Goal: Task Accomplishment & Management: Use online tool/utility

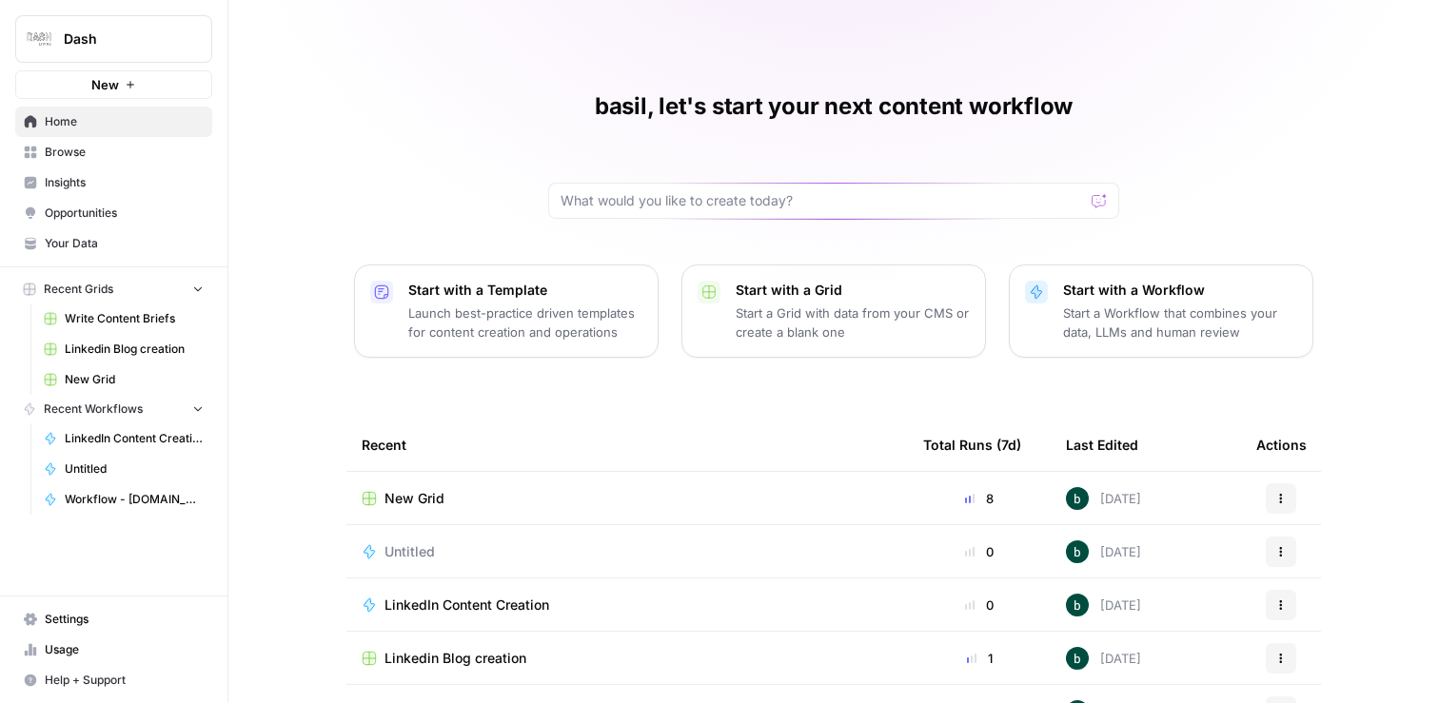
click at [467, 497] on div "New Grid" at bounding box center [627, 498] width 531 height 19
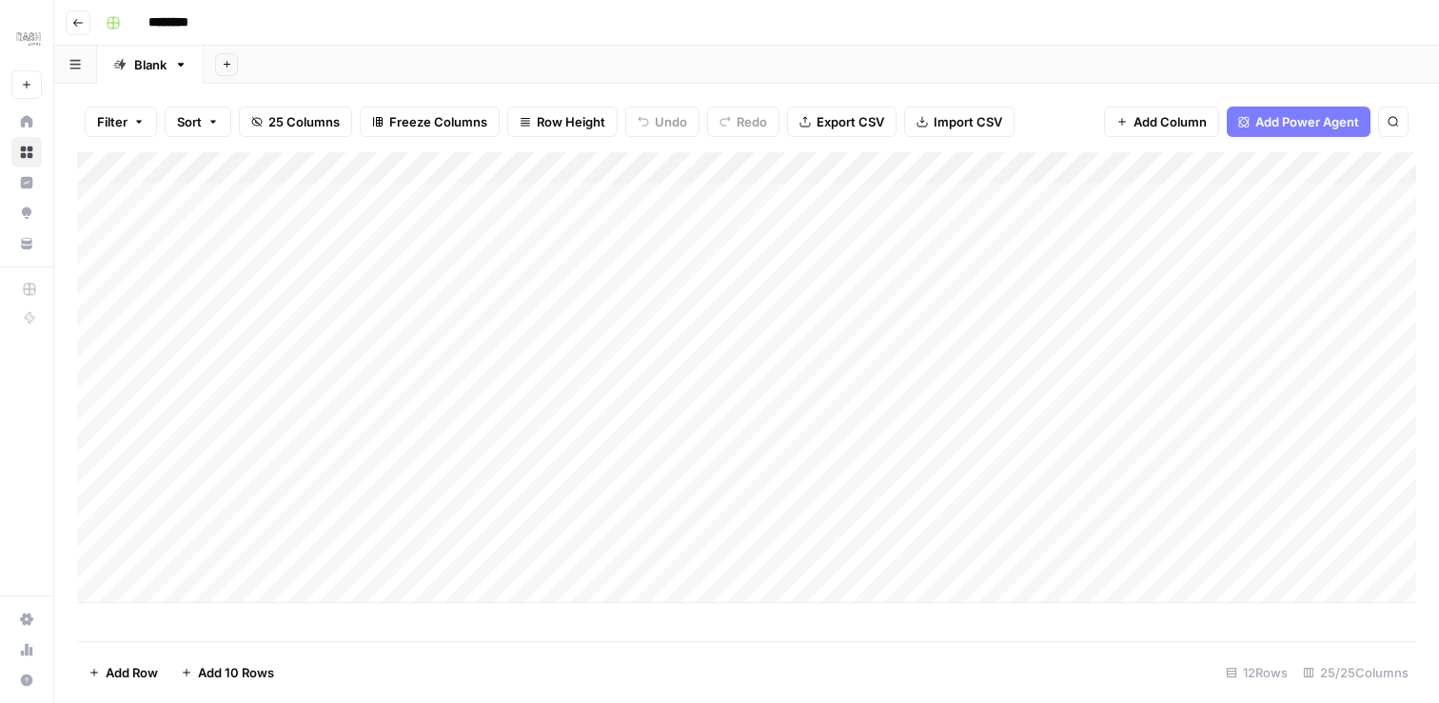
click at [76, 33] on button "Go back" at bounding box center [78, 22] width 25 height 25
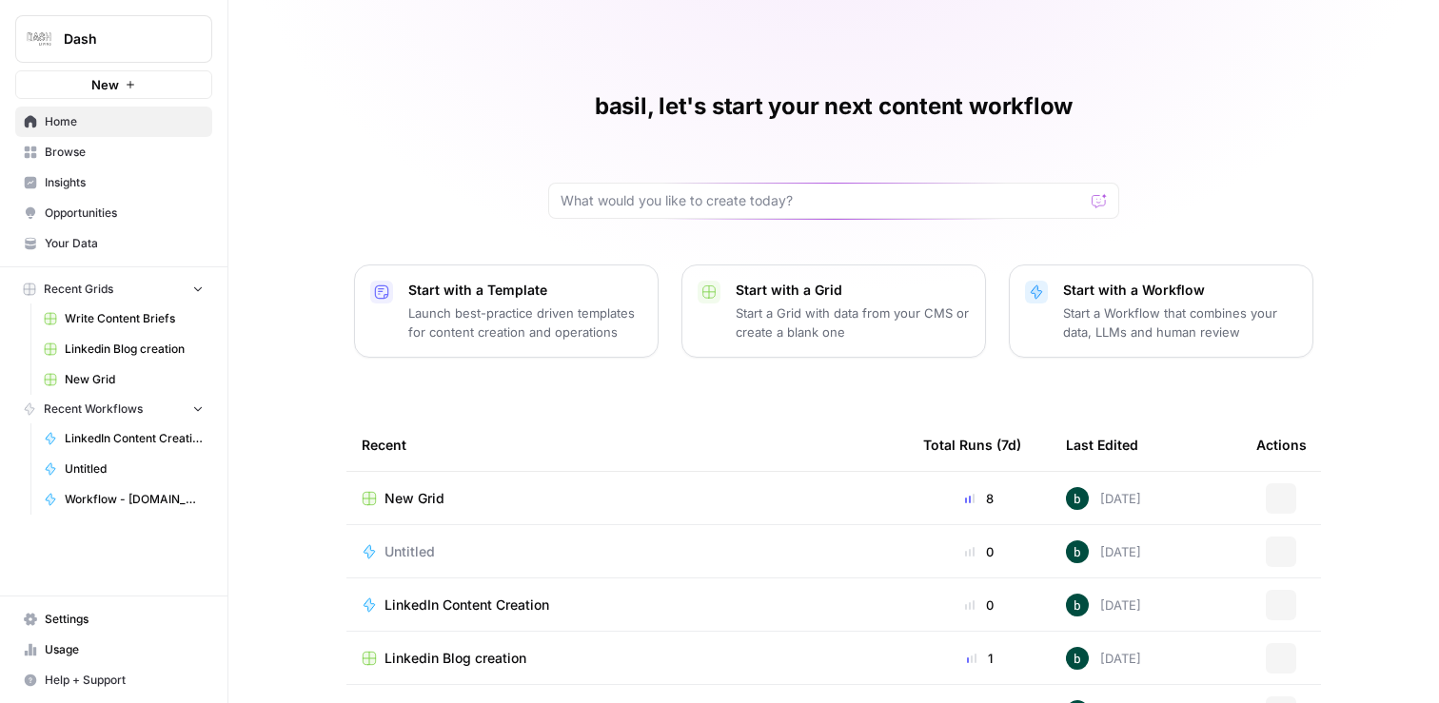
click at [440, 550] on div "Untitled" at bounding box center [417, 551] width 66 height 19
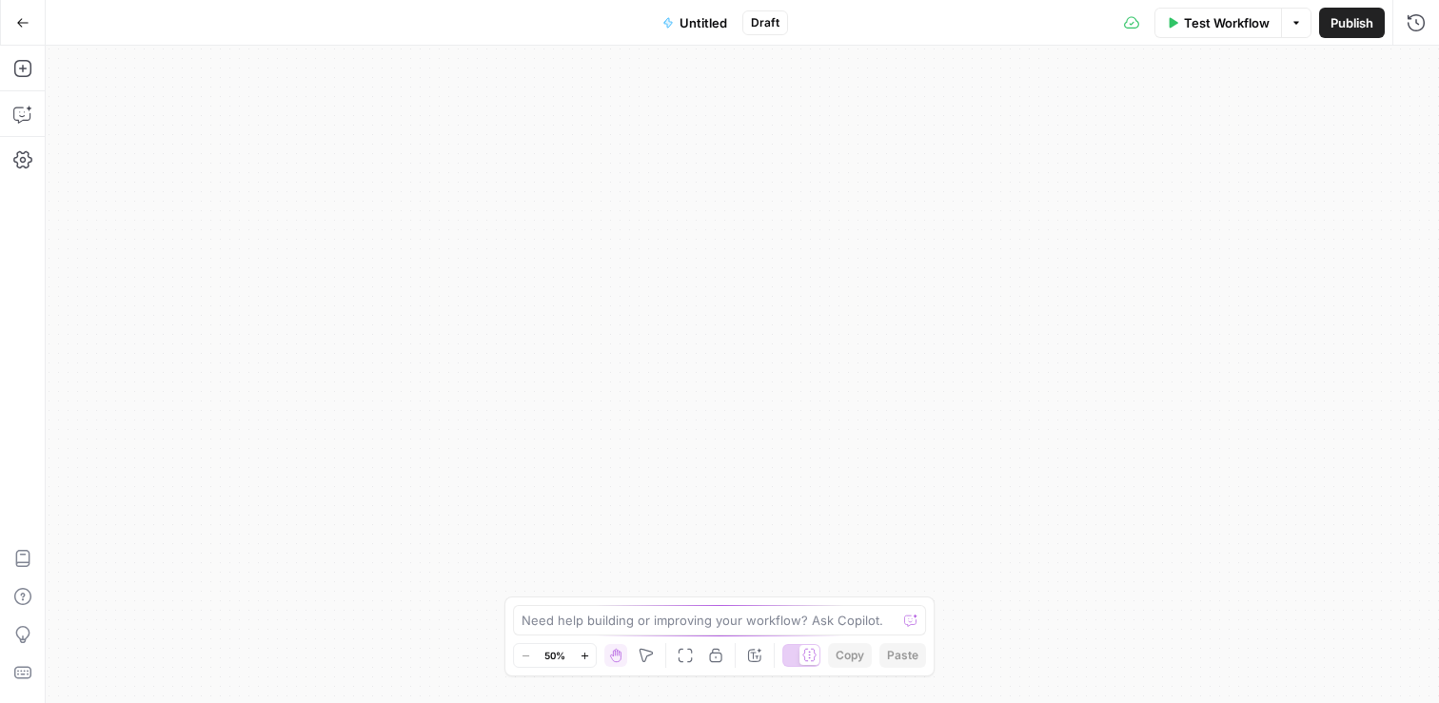
click at [711, 26] on span "Untitled" at bounding box center [703, 22] width 48 height 19
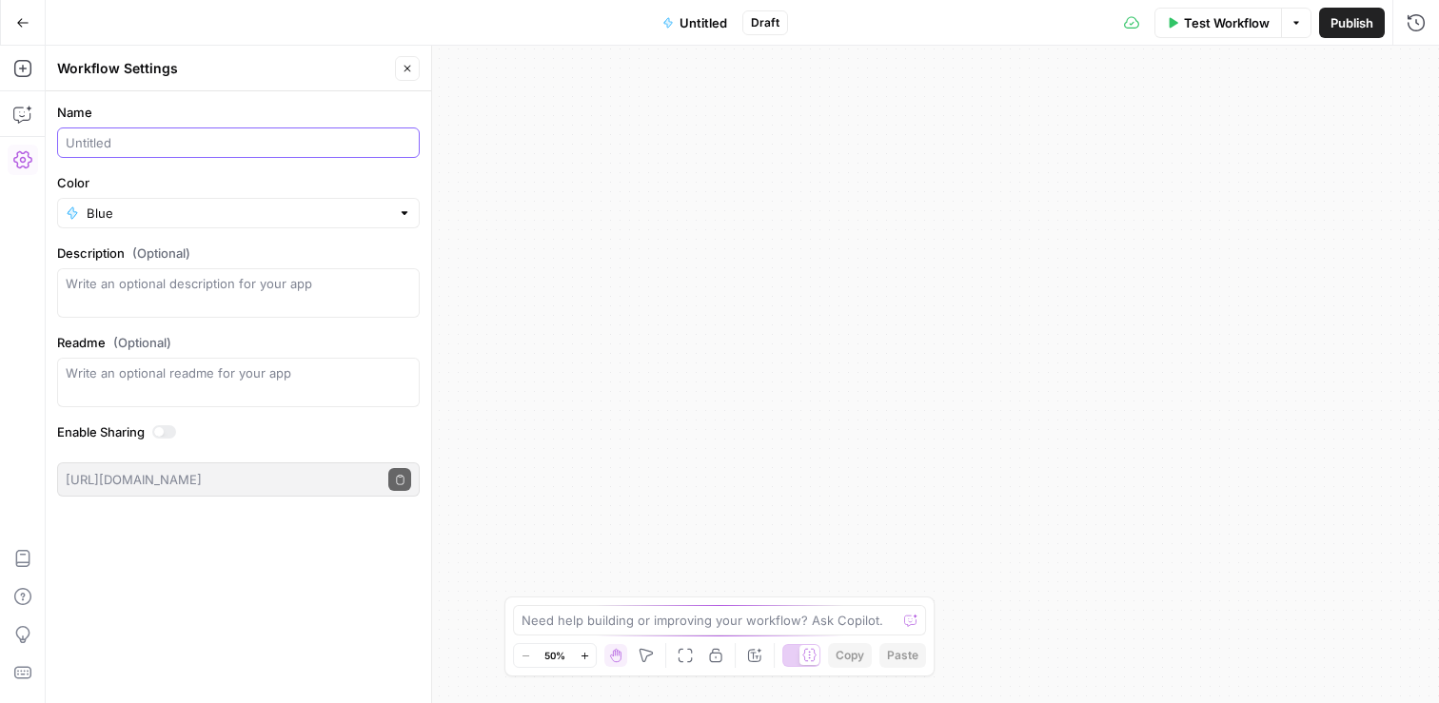
click at [193, 146] on input "Name" at bounding box center [238, 142] width 345 height 19
type input "Keyword Generation"
click at [1073, 167] on div "Workflow Set Inputs Inputs LLM · GPT-4.1 Extract Target Keywords from Brief Ste…" at bounding box center [742, 374] width 1393 height 657
click at [1361, 25] on span "Publish" at bounding box center [1351, 22] width 43 height 19
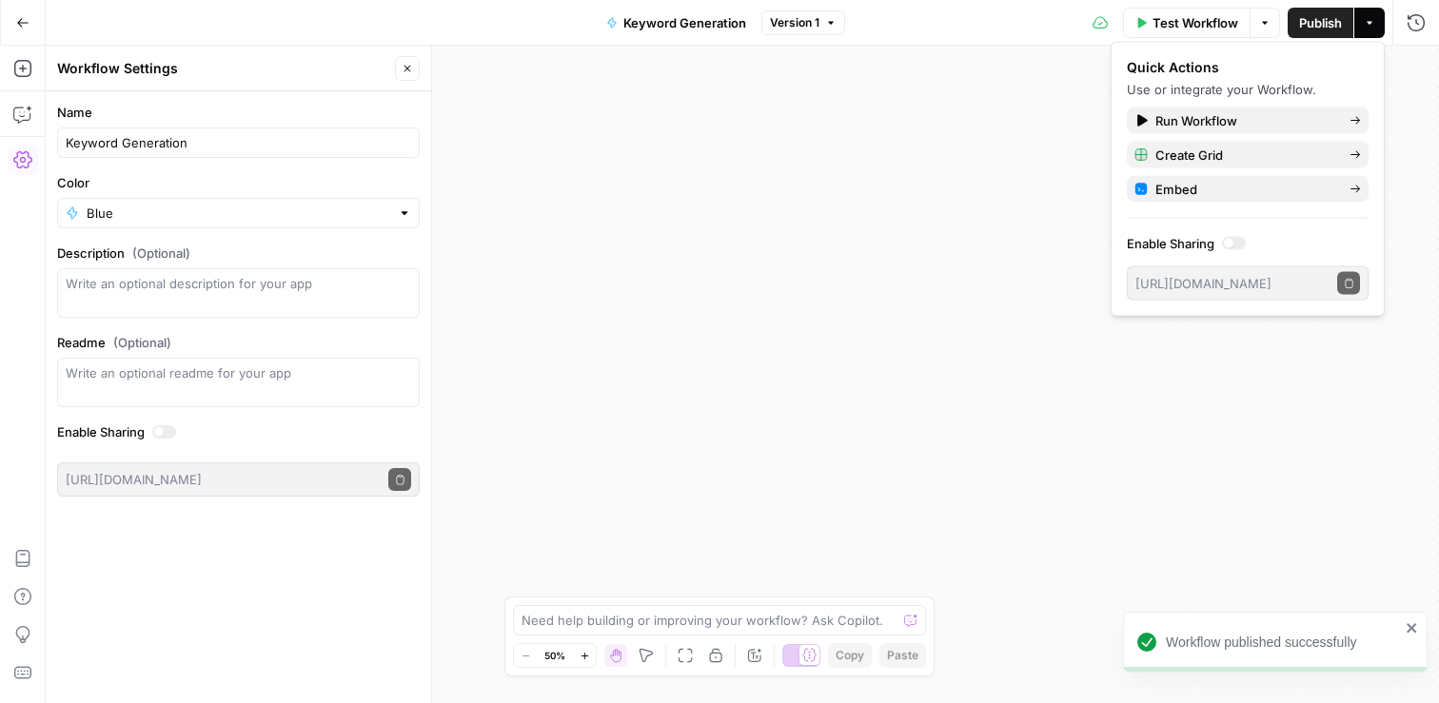
click at [23, 21] on icon "button" at bounding box center [22, 22] width 13 height 13
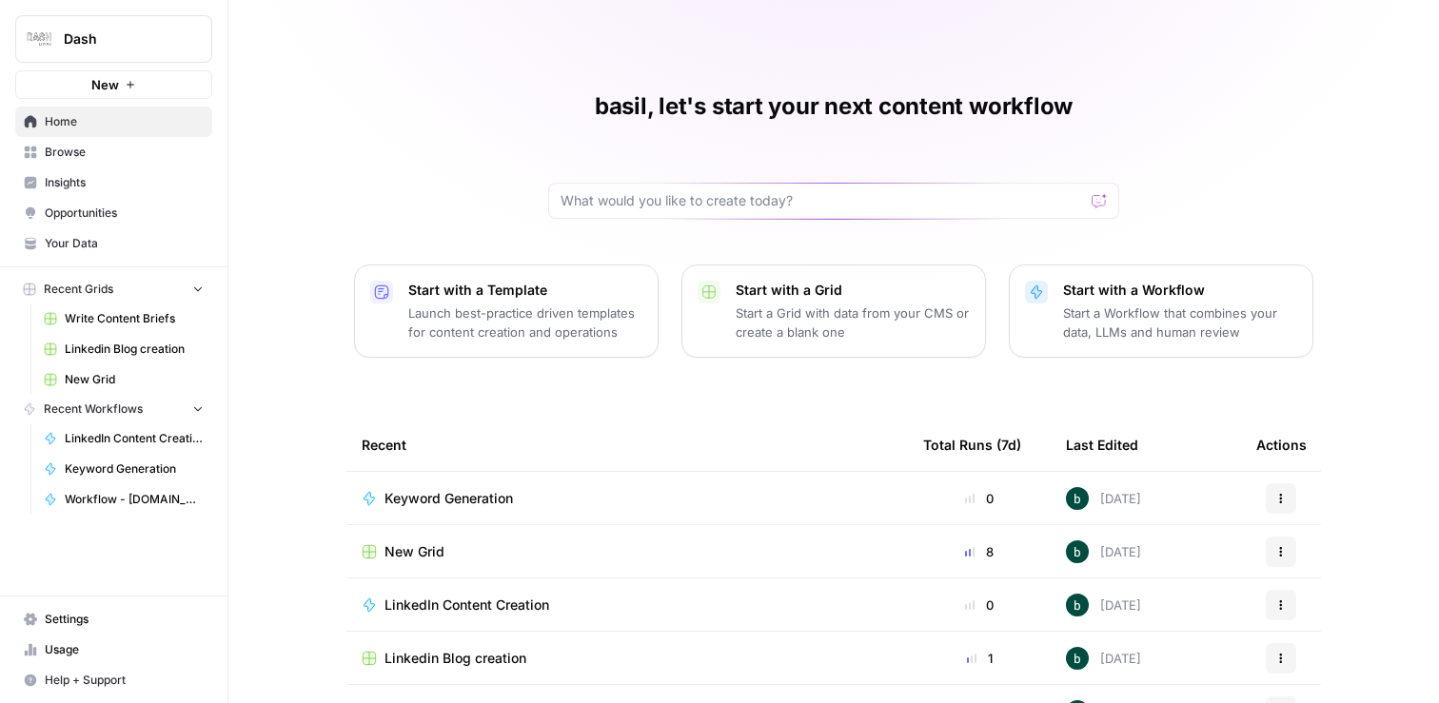
click at [487, 557] on div "New Grid" at bounding box center [627, 551] width 531 height 19
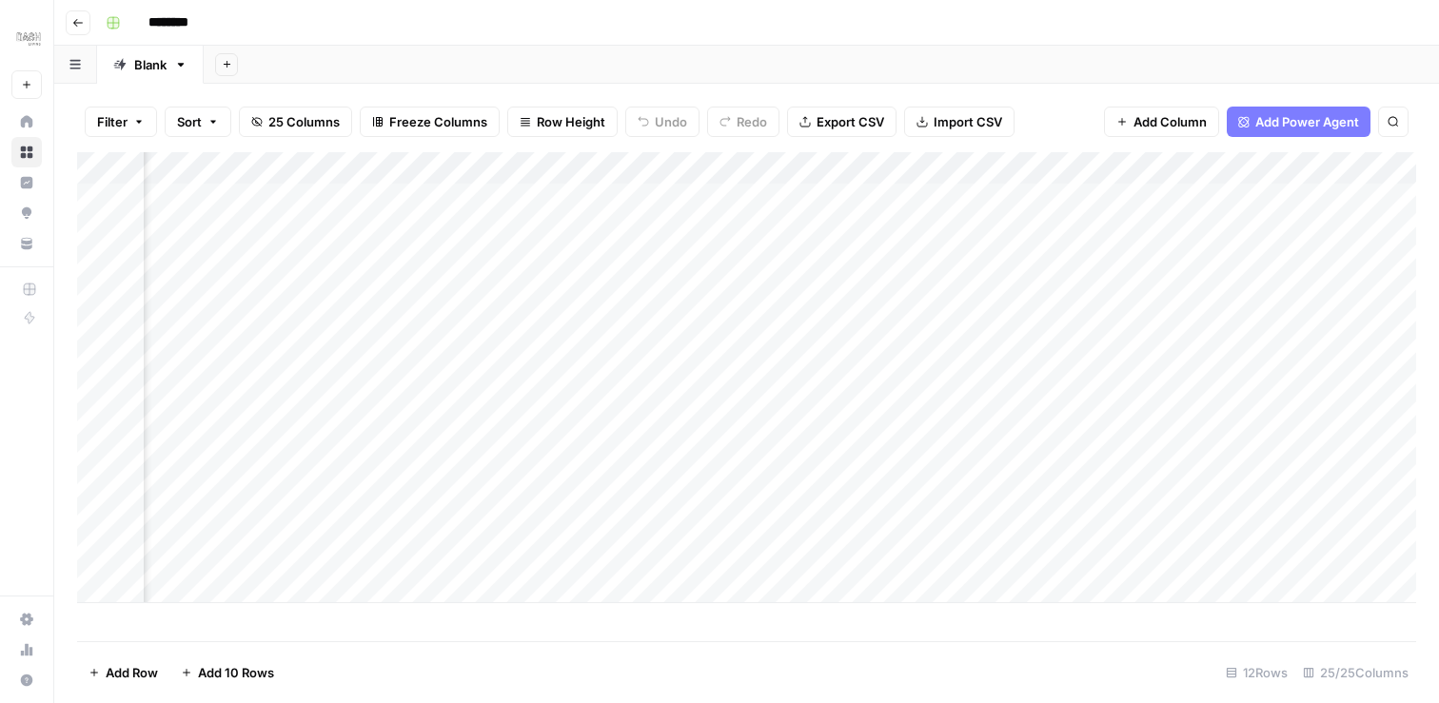
scroll to position [0, 230]
click at [629, 232] on div "Add Column" at bounding box center [746, 377] width 1339 height 451
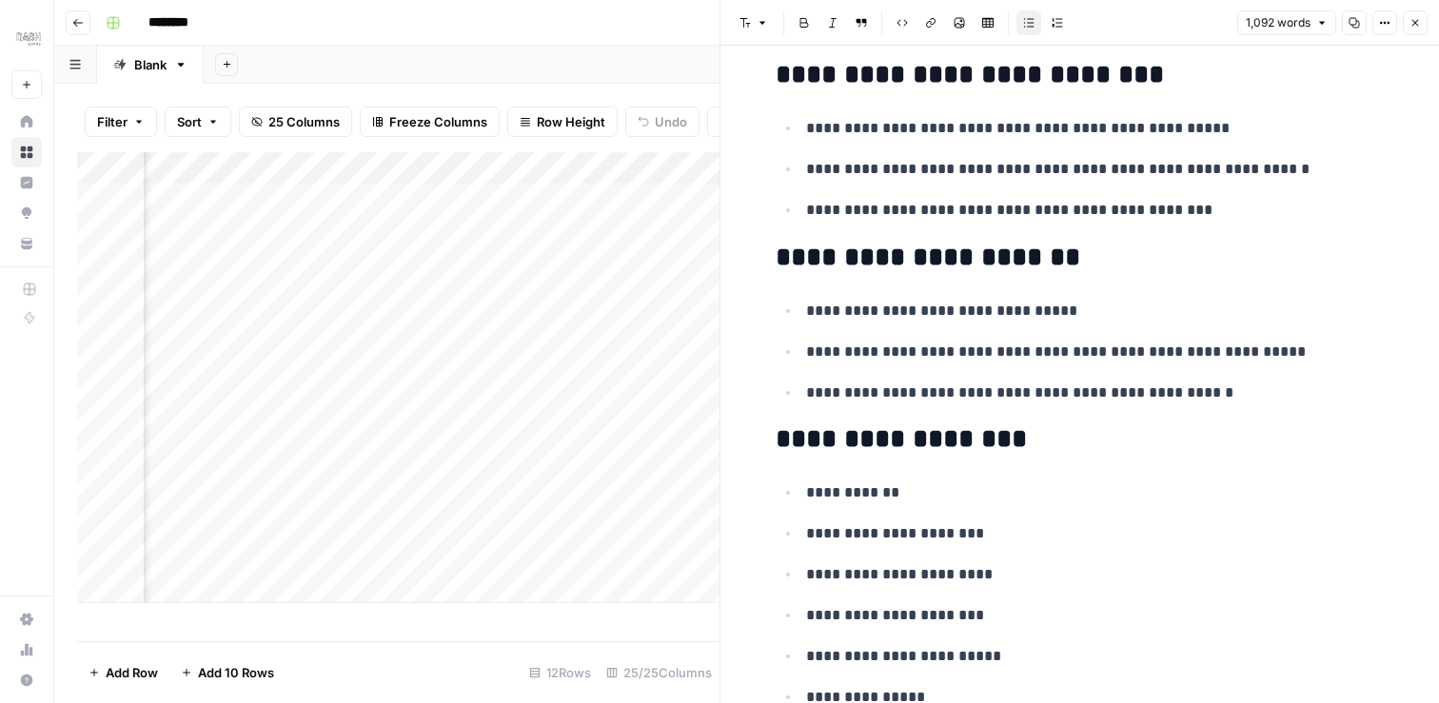
scroll to position [5411, 0]
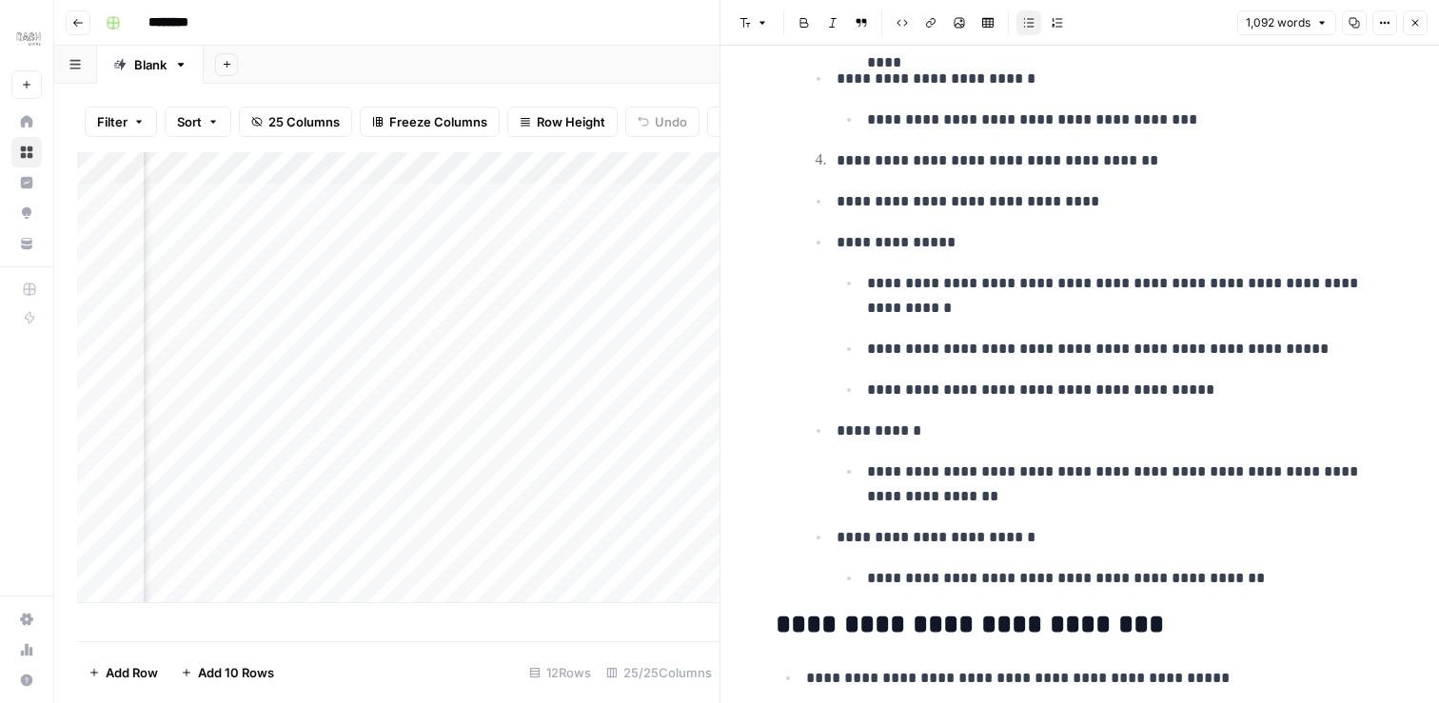
click at [598, 382] on div "Add Column" at bounding box center [398, 377] width 642 height 451
click at [1420, 26] on button "Close" at bounding box center [1414, 22] width 25 height 25
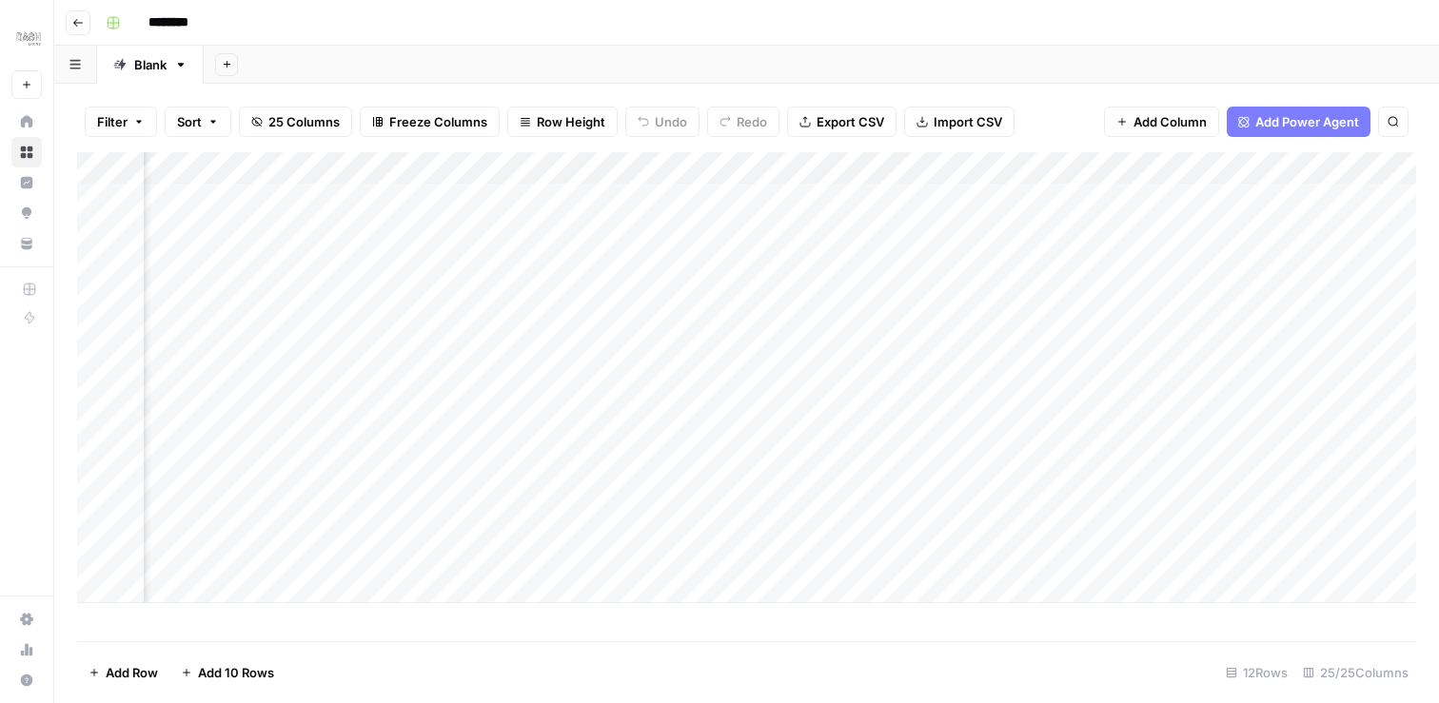
click at [804, 228] on div "Add Column" at bounding box center [746, 377] width 1339 height 451
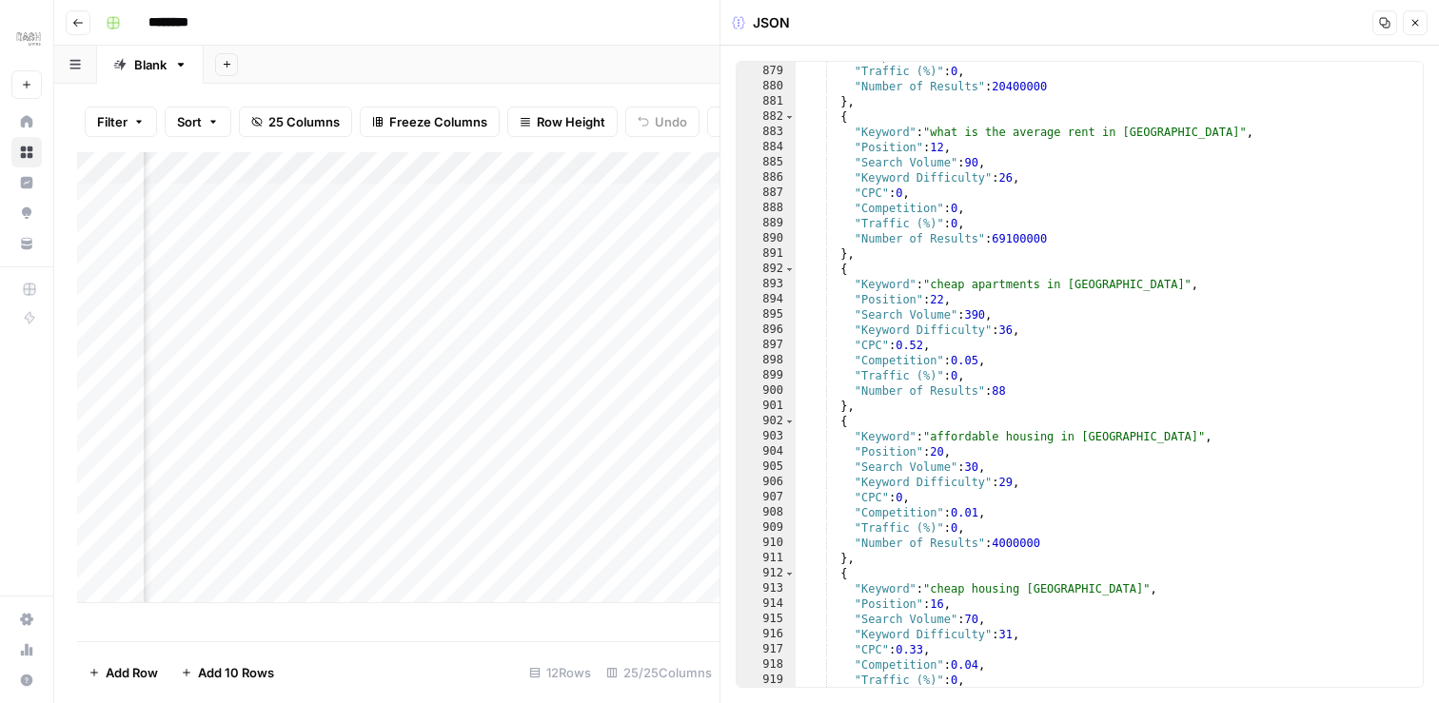
scroll to position [13448, 0]
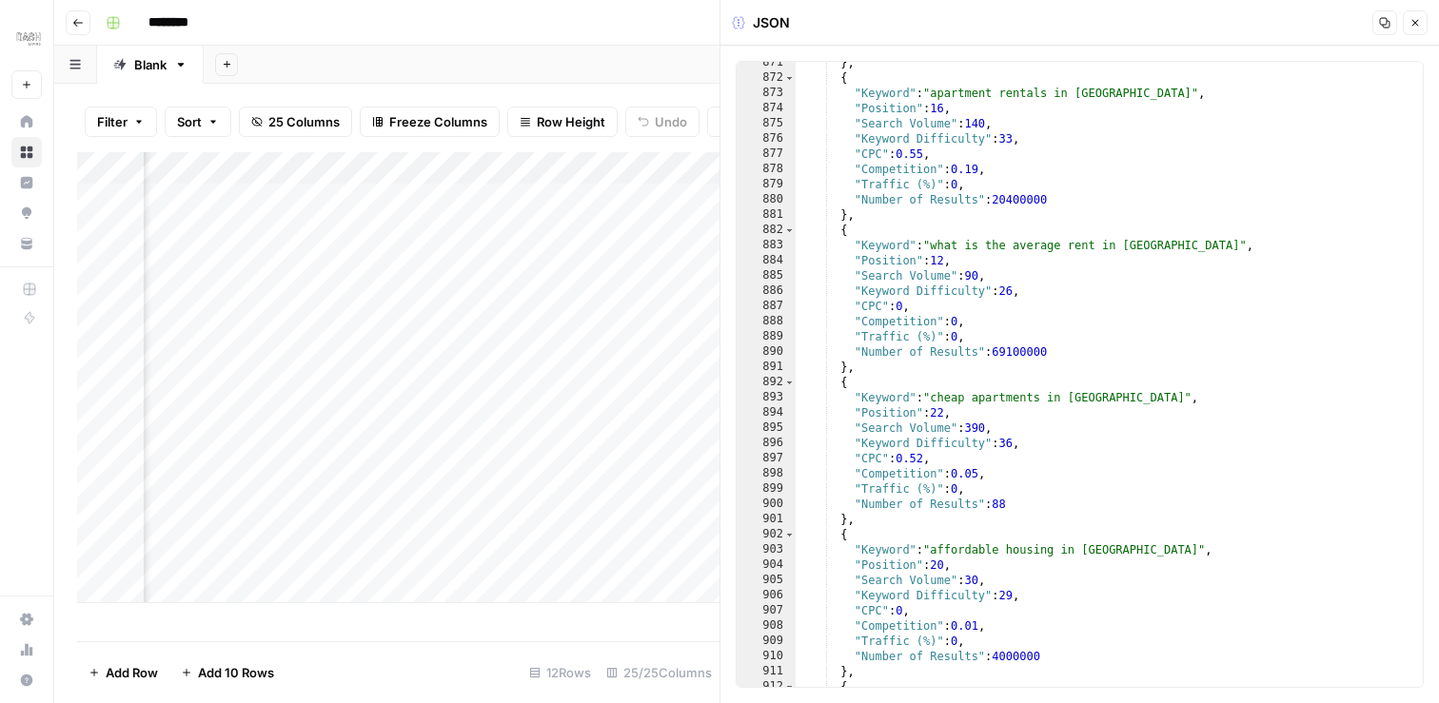
click at [1414, 26] on icon "button" at bounding box center [1414, 22] width 11 height 11
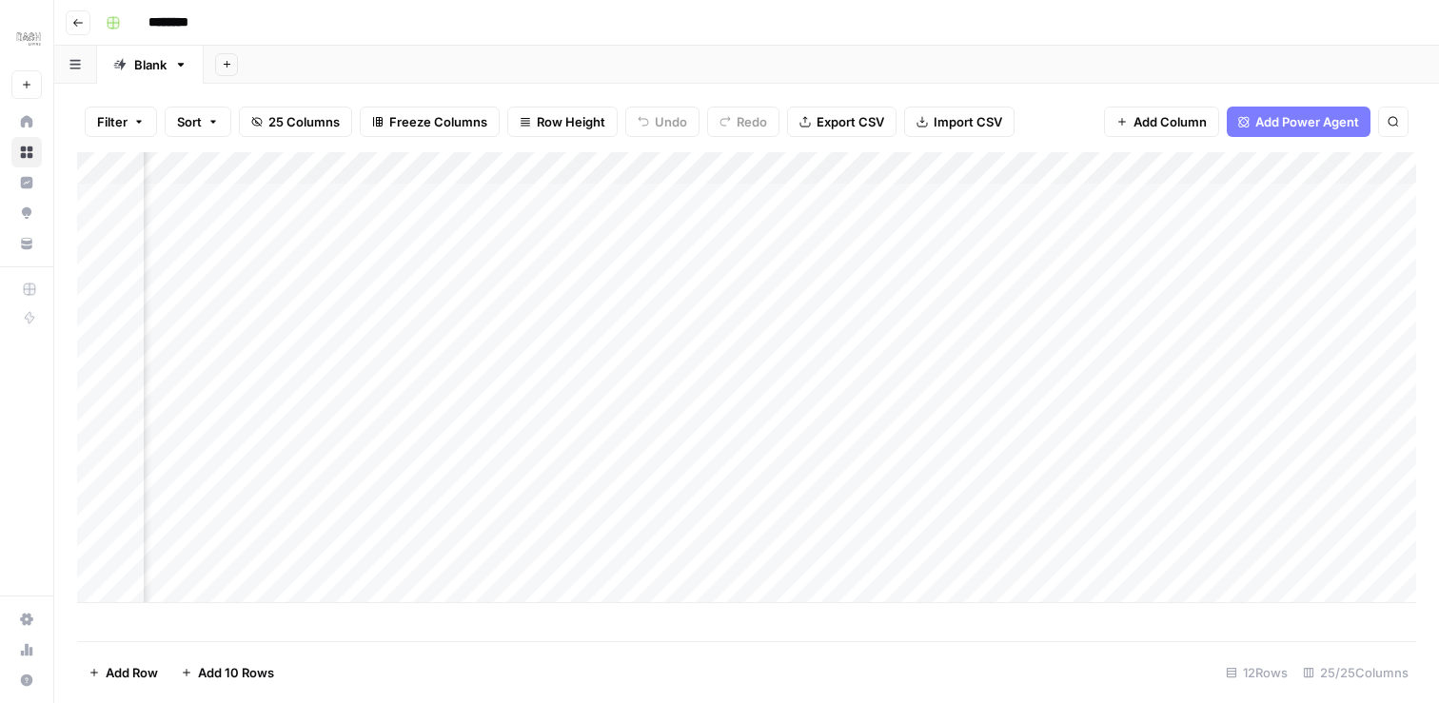
click at [1349, 169] on div "Add Column" at bounding box center [746, 377] width 1339 height 451
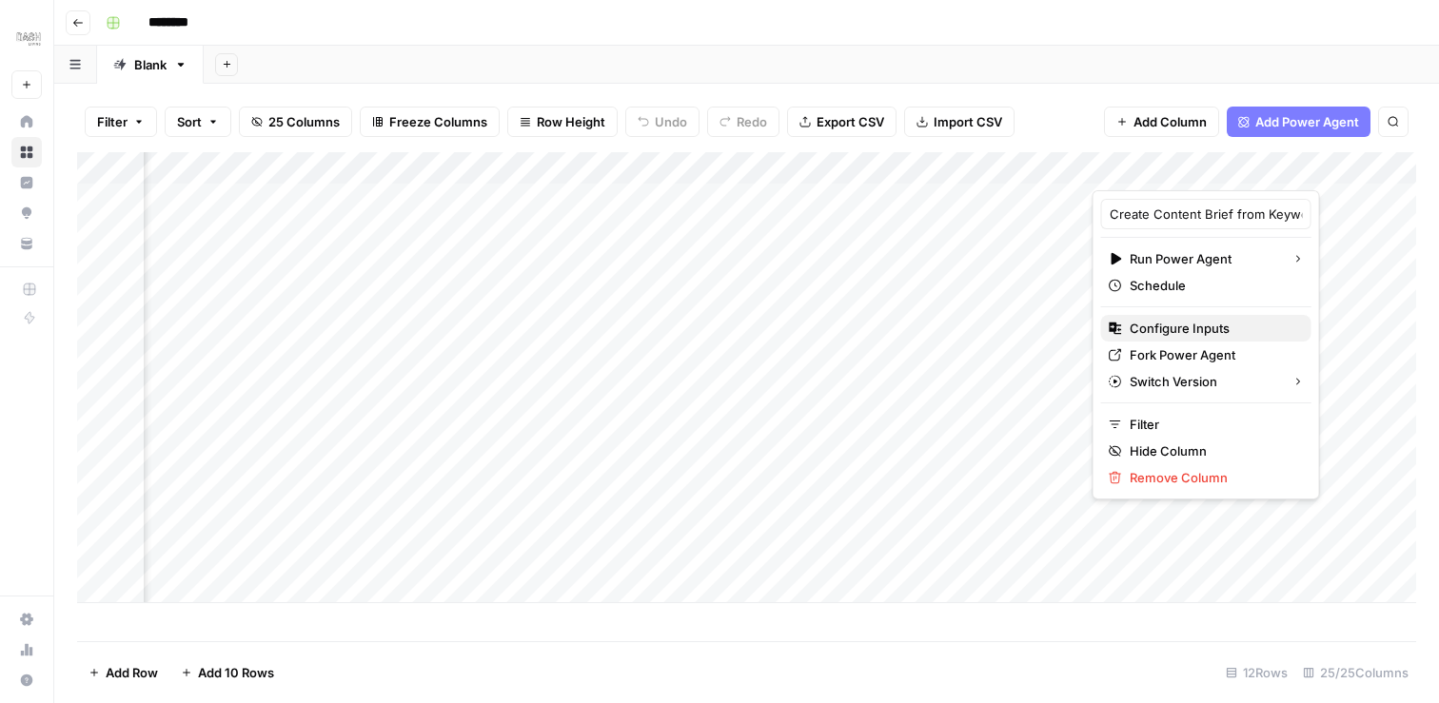
click at [1183, 335] on span "Configure Inputs" at bounding box center [1212, 328] width 167 height 19
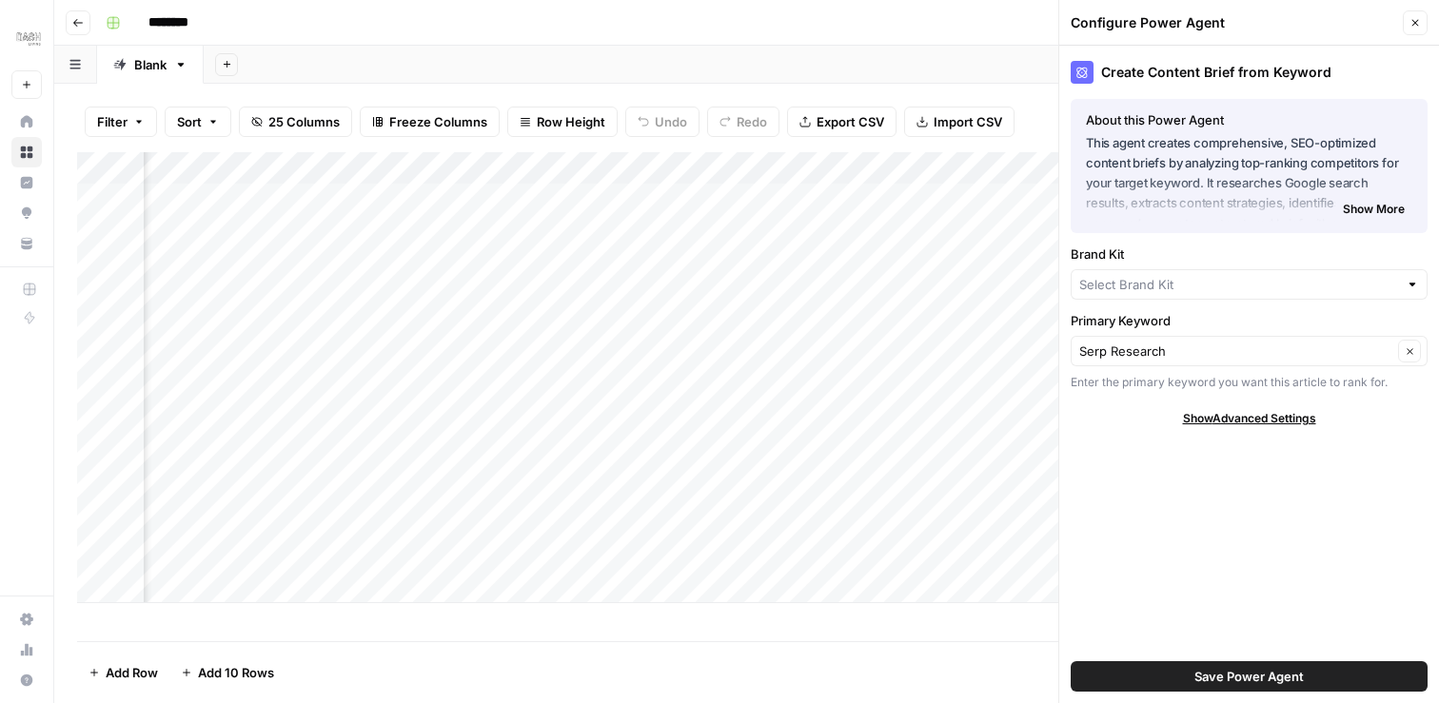
type input "Dash Living (JP-EN)"
click at [1412, 348] on icon "button" at bounding box center [1409, 351] width 10 height 10
click at [1371, 350] on input "Primary Keyword" at bounding box center [1235, 351] width 313 height 19
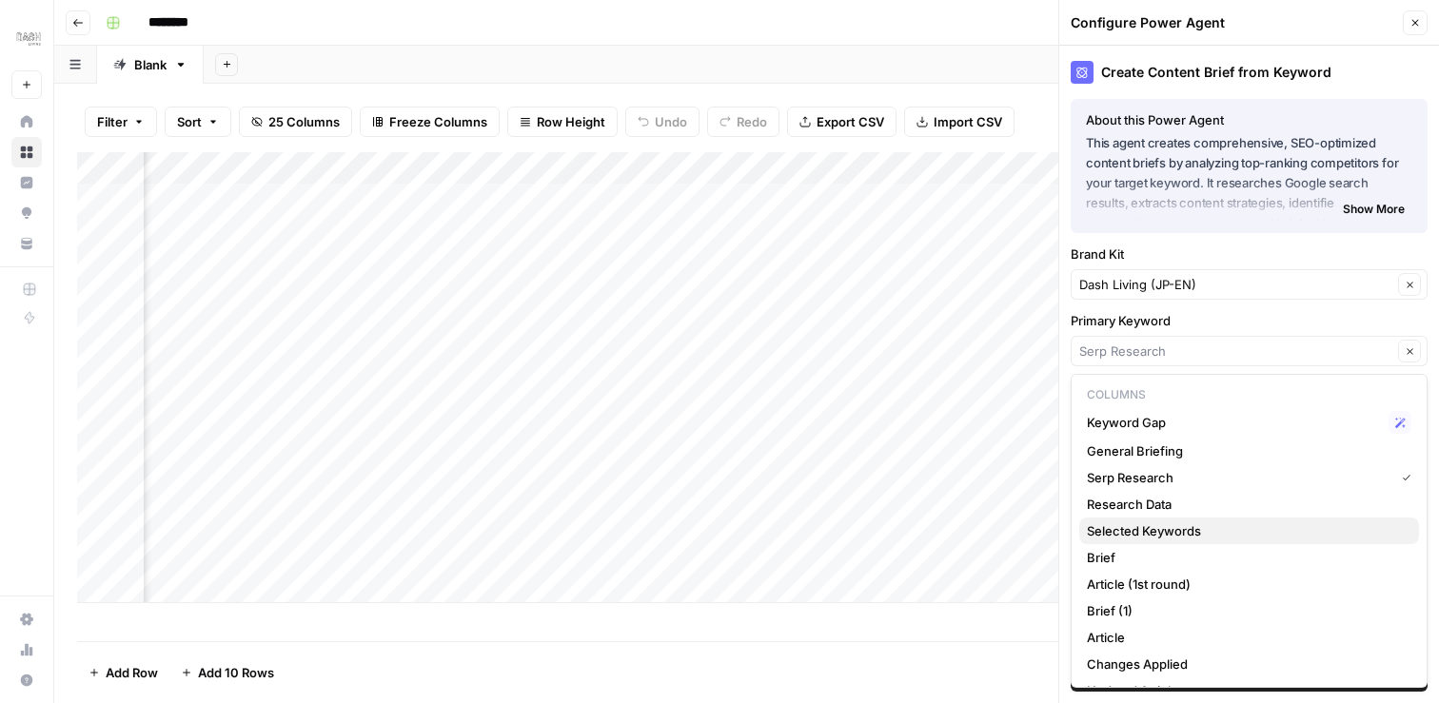
click at [1185, 528] on span "Selected Keywords" at bounding box center [1245, 530] width 317 height 19
type input "Selected Keywords"
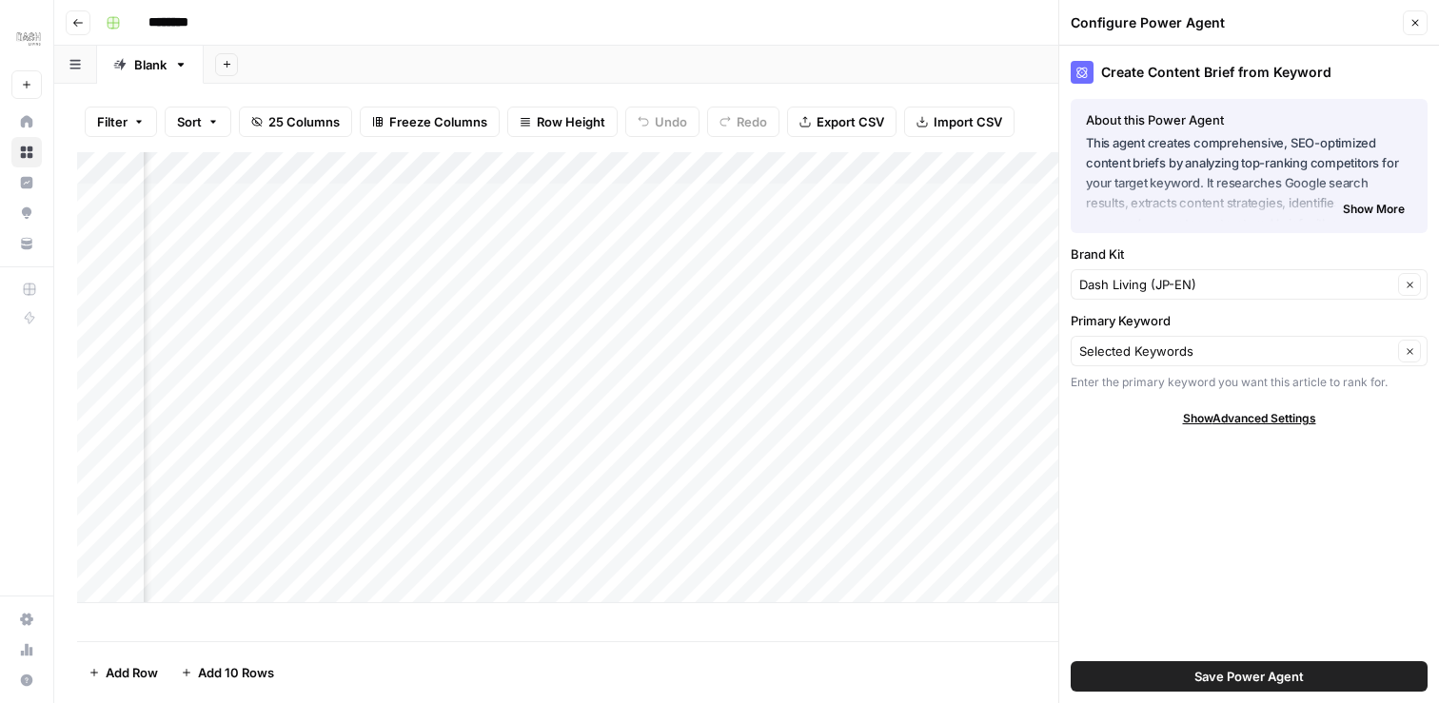
click at [1242, 676] on span "Save Power Agent" at bounding box center [1248, 676] width 109 height 19
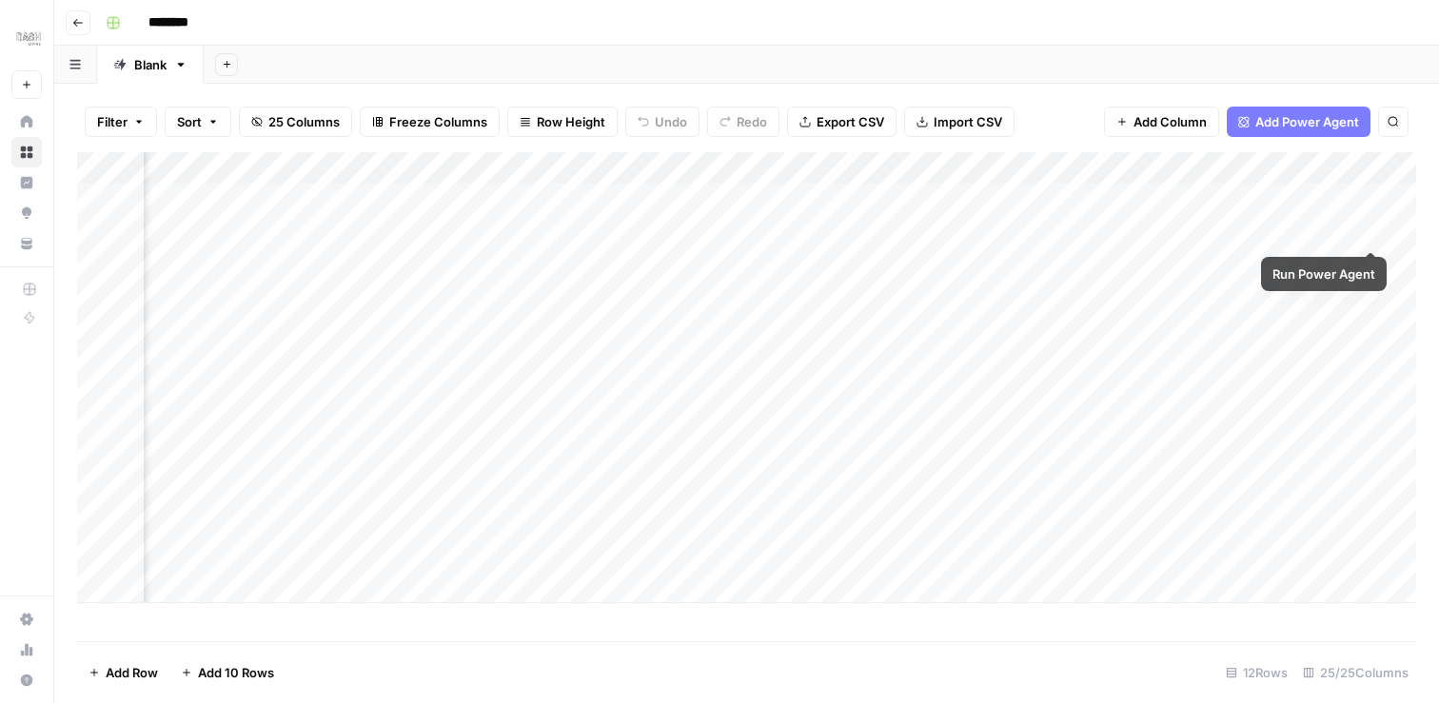
click at [1363, 225] on div "Add Column" at bounding box center [746, 377] width 1339 height 451
click at [1371, 232] on div "Add Column" at bounding box center [746, 377] width 1339 height 451
click at [1370, 230] on div "Add Column" at bounding box center [746, 377] width 1339 height 451
click at [958, 31] on div "********" at bounding box center [759, 23] width 1322 height 30
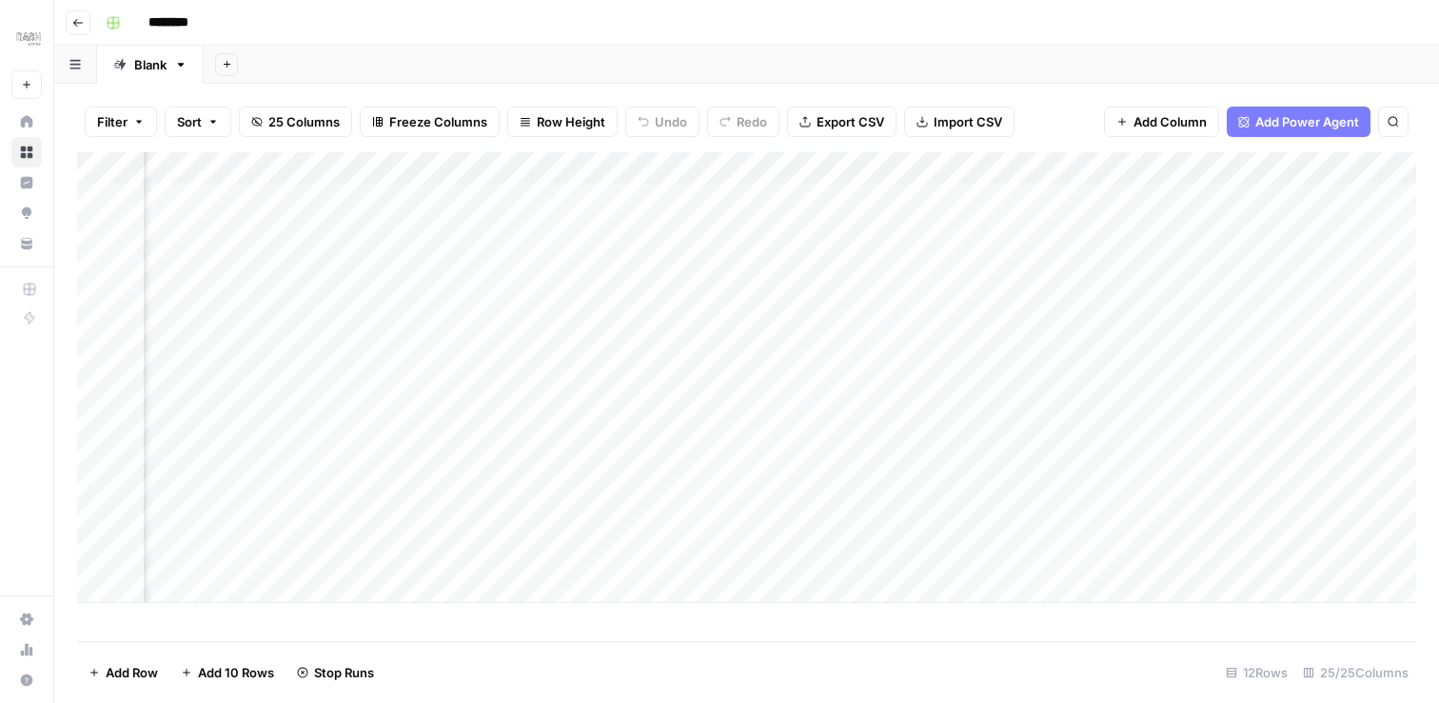
scroll to position [0, 704]
click at [696, 231] on div "Add Column" at bounding box center [746, 377] width 1339 height 451
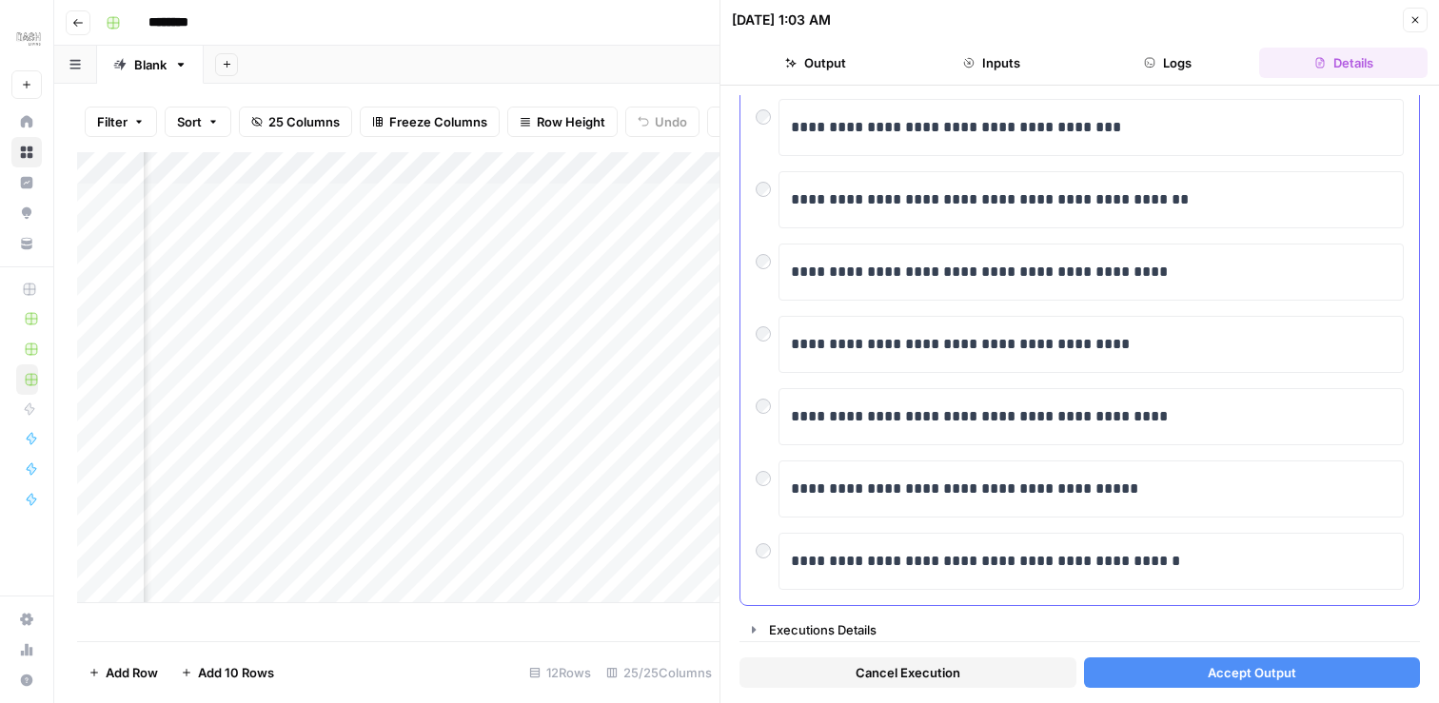
scroll to position [360, 0]
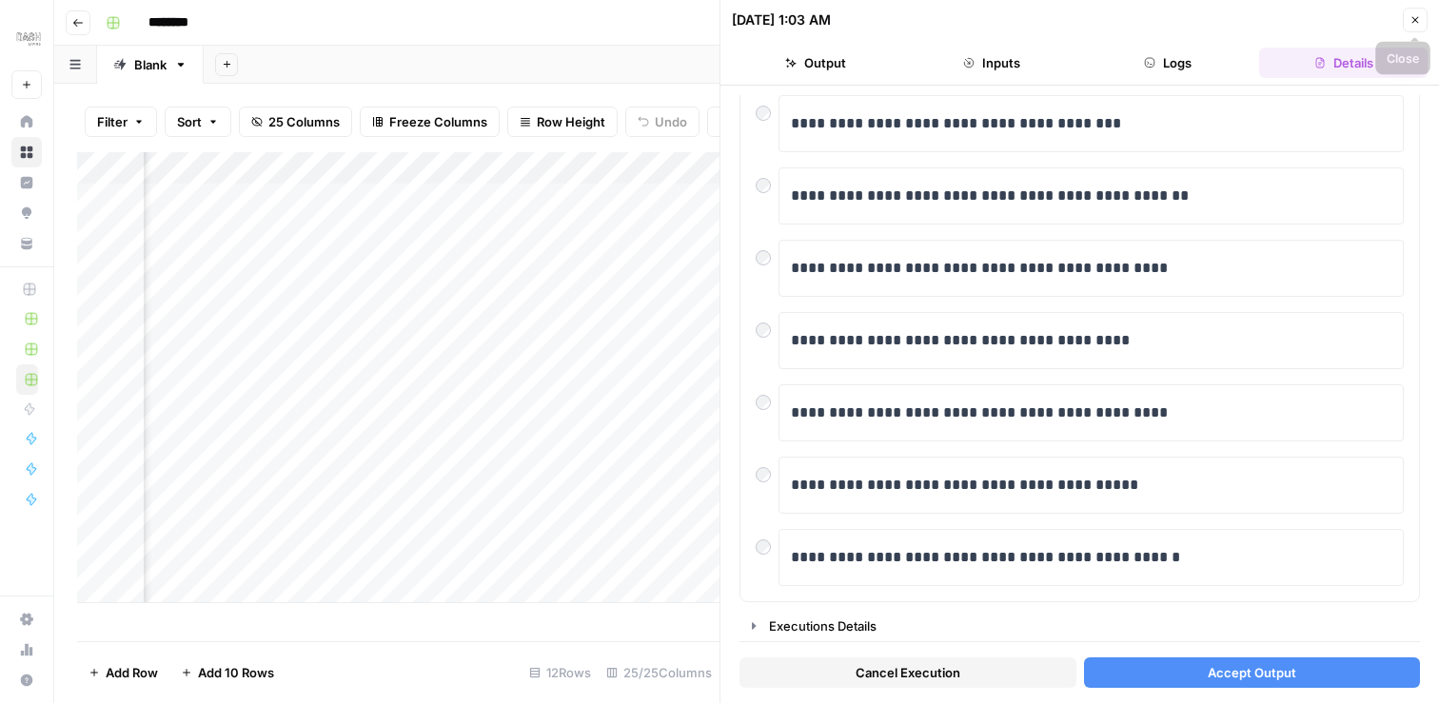
click at [1414, 27] on button "Close" at bounding box center [1414, 20] width 25 height 25
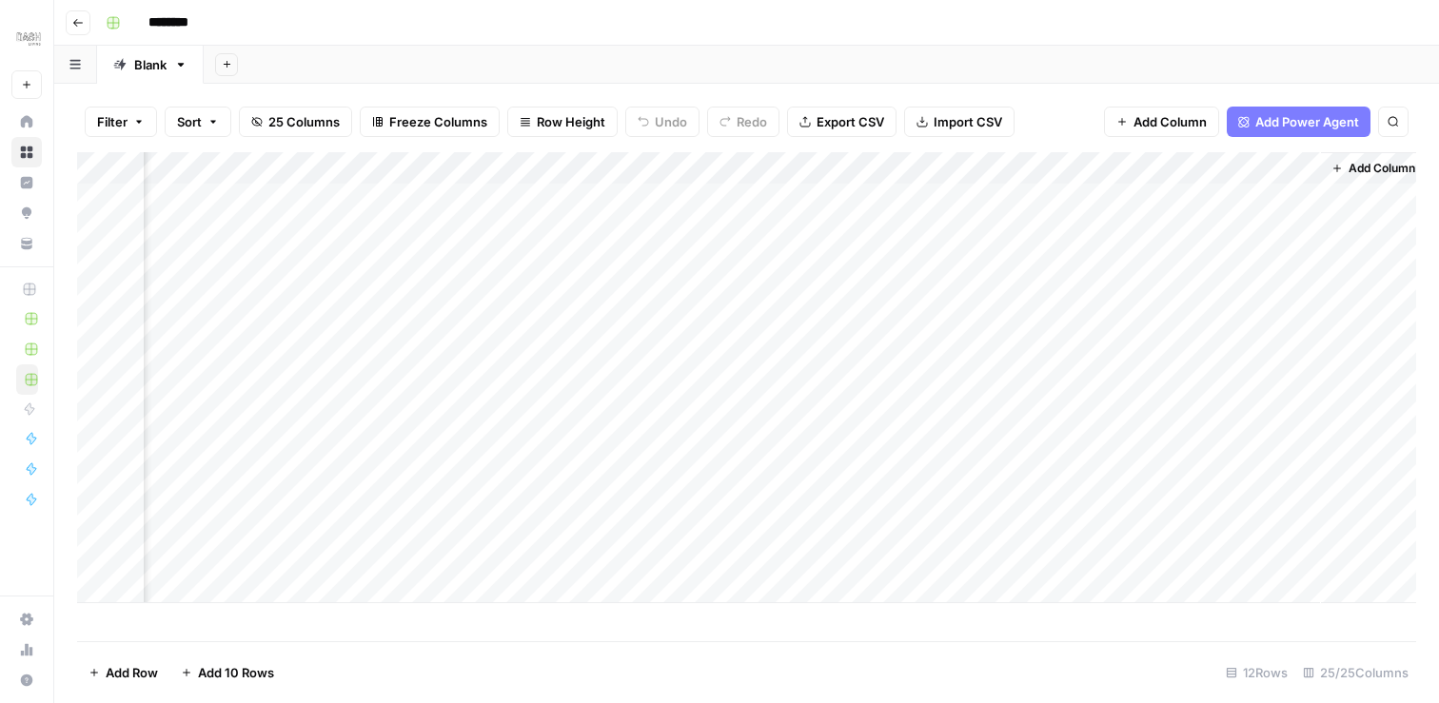
scroll to position [0, 4262]
